Goal: Task Accomplishment & Management: Use online tool/utility

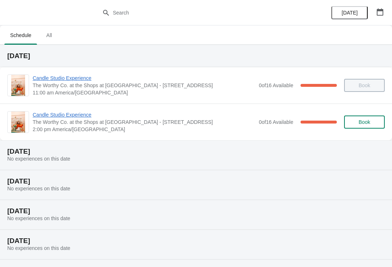
click at [55, 111] on span "Candle Studio Experience" at bounding box center [144, 114] width 223 height 7
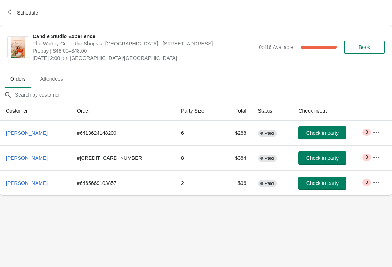
click at [316, 157] on span "Check in party" at bounding box center [323, 158] width 32 height 6
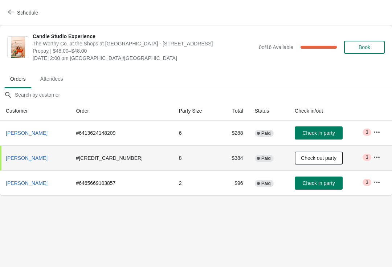
click at [315, 128] on button "Check in party" at bounding box center [319, 132] width 48 height 13
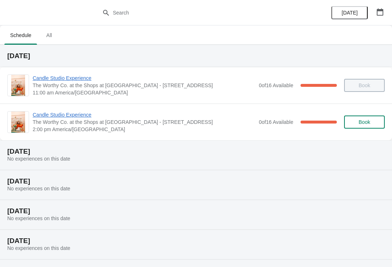
click at [78, 110] on div "Candle Studio Experience The Worthy Co. at the Shops at [STREET_ADDRESS]/[GEOGR…" at bounding box center [196, 122] width 392 height 37
click at [65, 117] on span "Candle Studio Experience" at bounding box center [144, 114] width 223 height 7
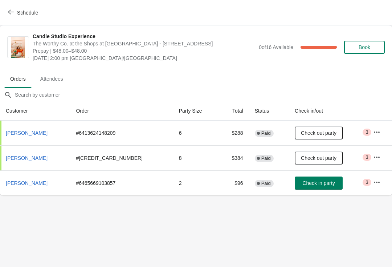
click at [313, 182] on span "Check in party" at bounding box center [319, 183] width 32 height 6
